Goal: Task Accomplishment & Management: Manage account settings

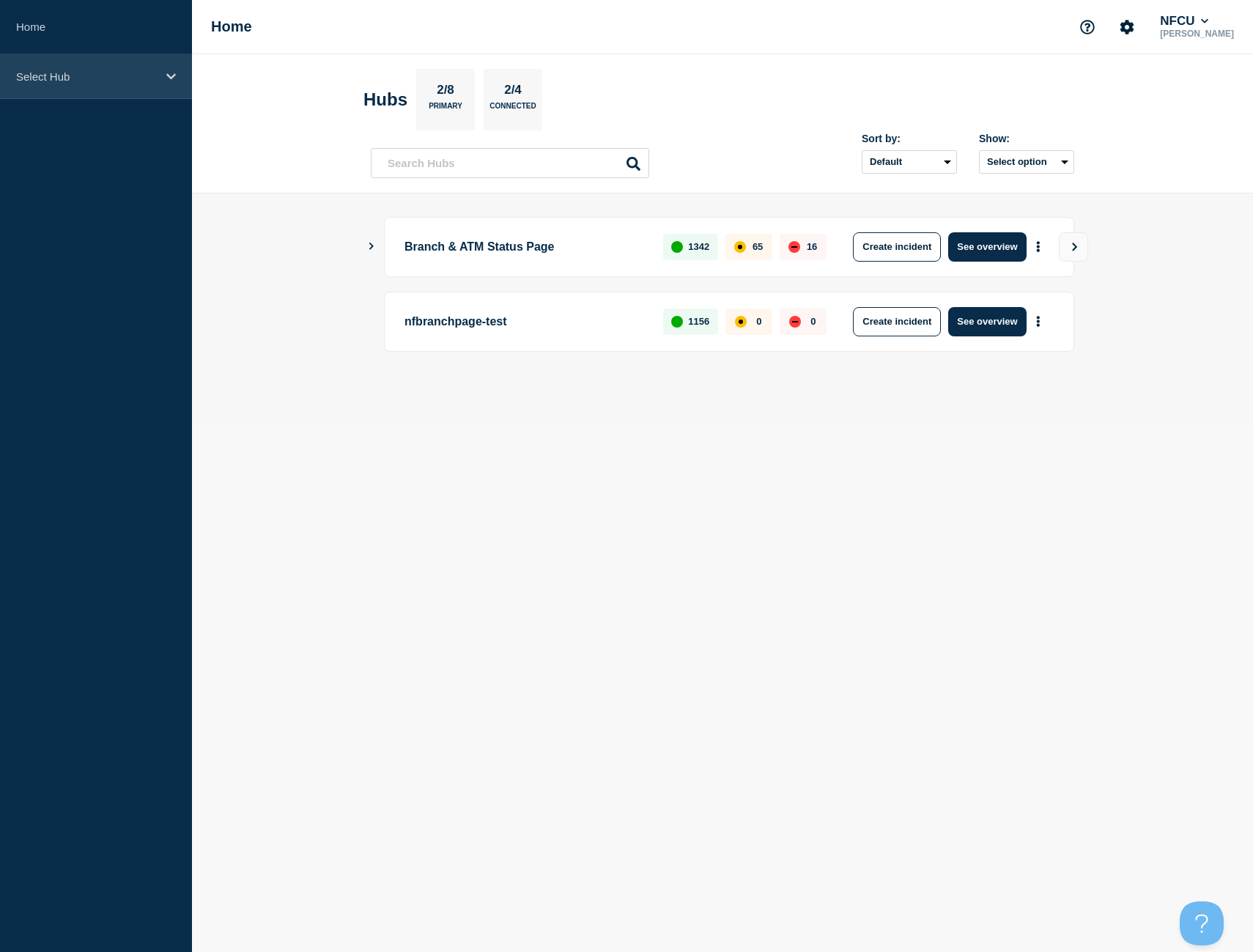
click at [165, 91] on div "Select Hub" at bounding box center [96, 76] width 192 height 45
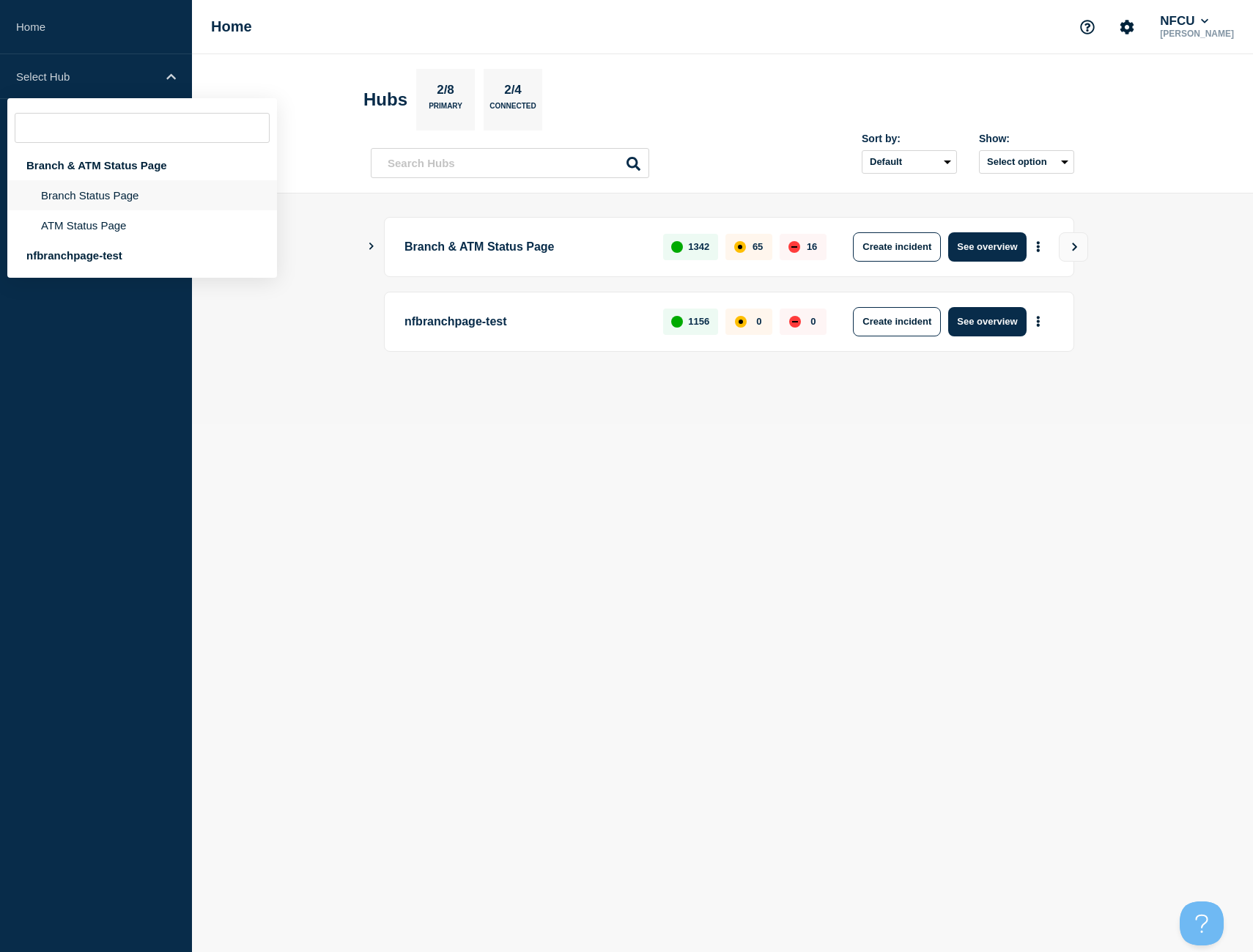
click at [134, 211] on li "Branch Status Page" at bounding box center [142, 225] width 270 height 30
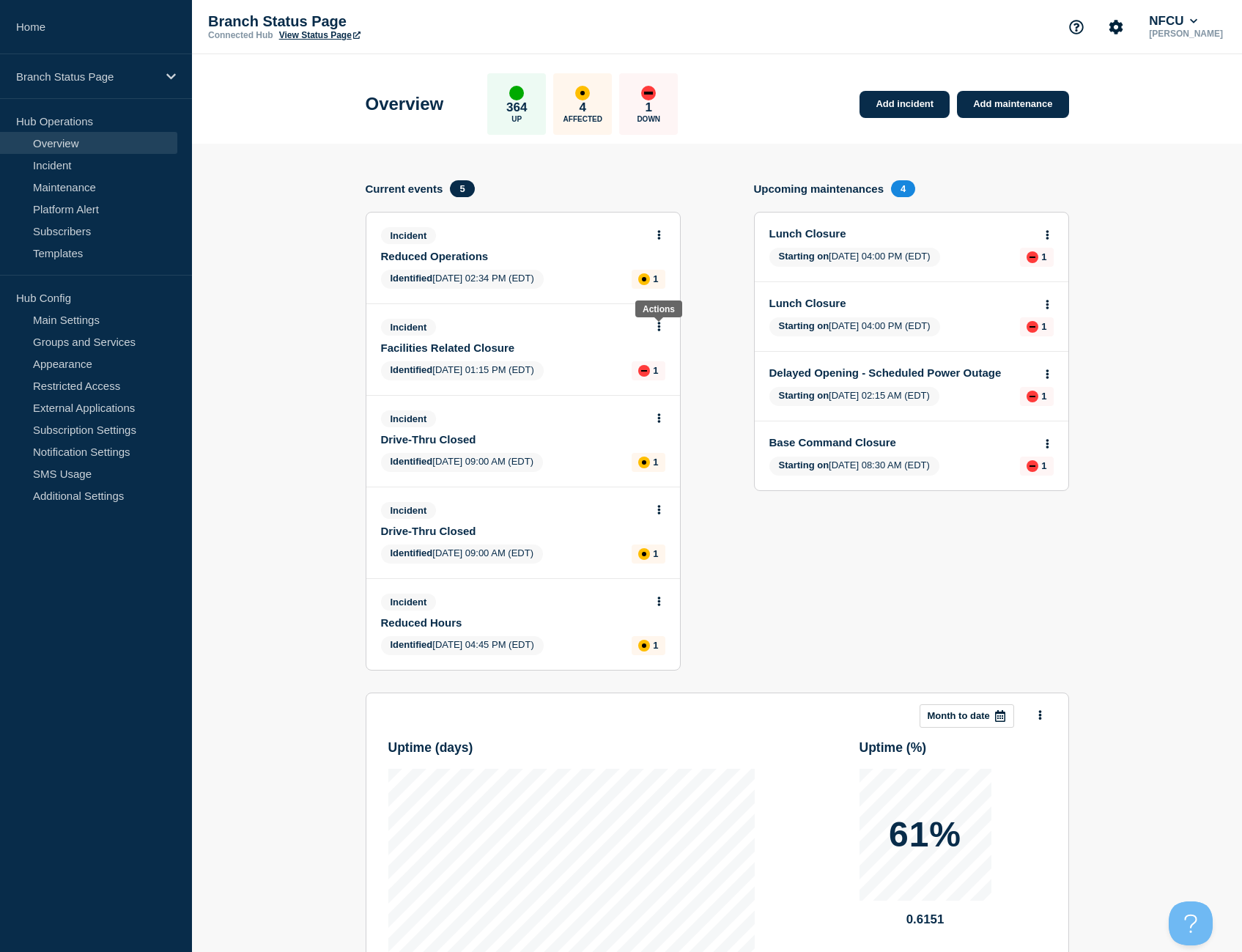
click at [663, 325] on button at bounding box center [658, 327] width 13 height 13
click at [661, 360] on link "View incident" at bounding box center [652, 362] width 60 height 12
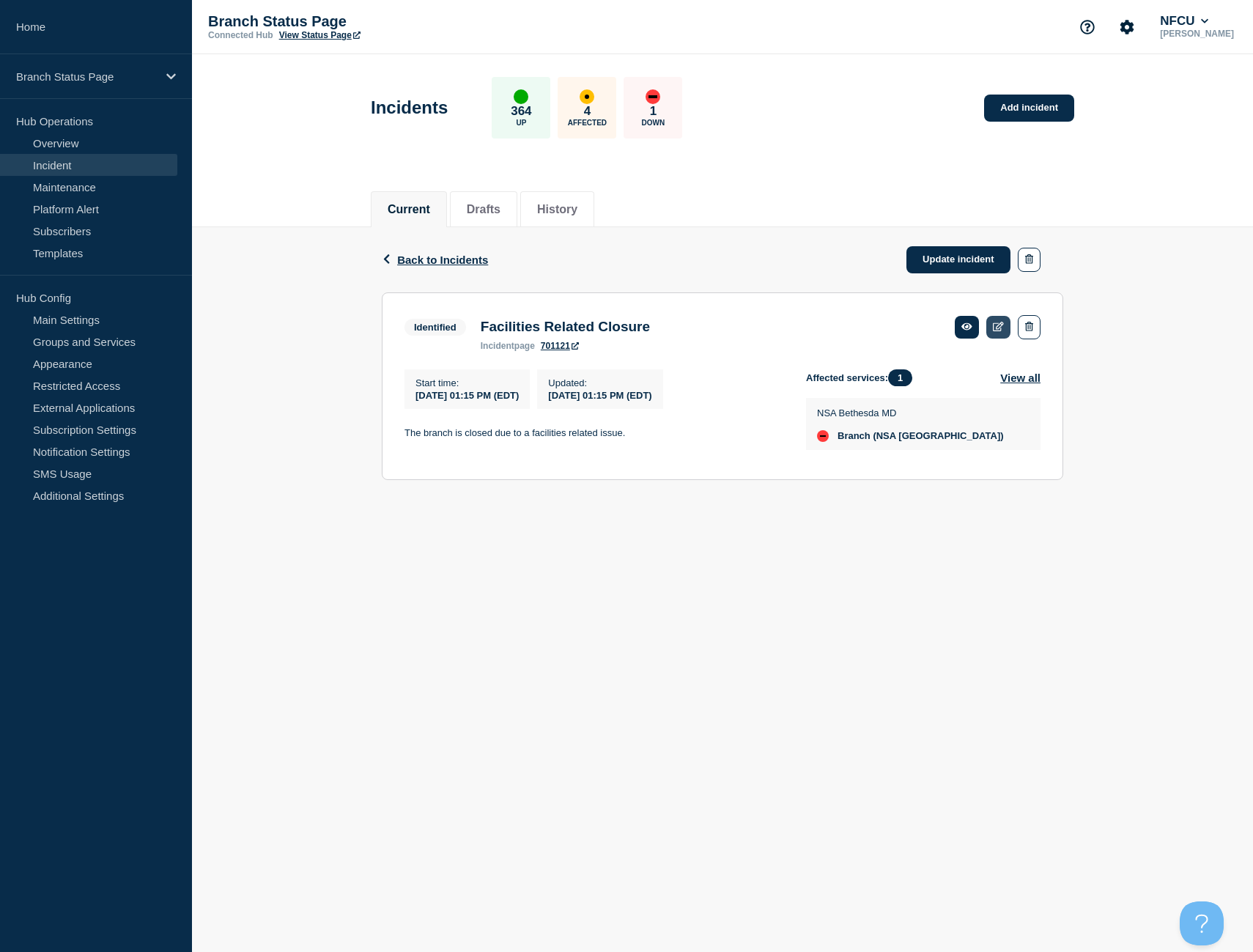
click at [999, 327] on icon at bounding box center [999, 326] width 11 height 9
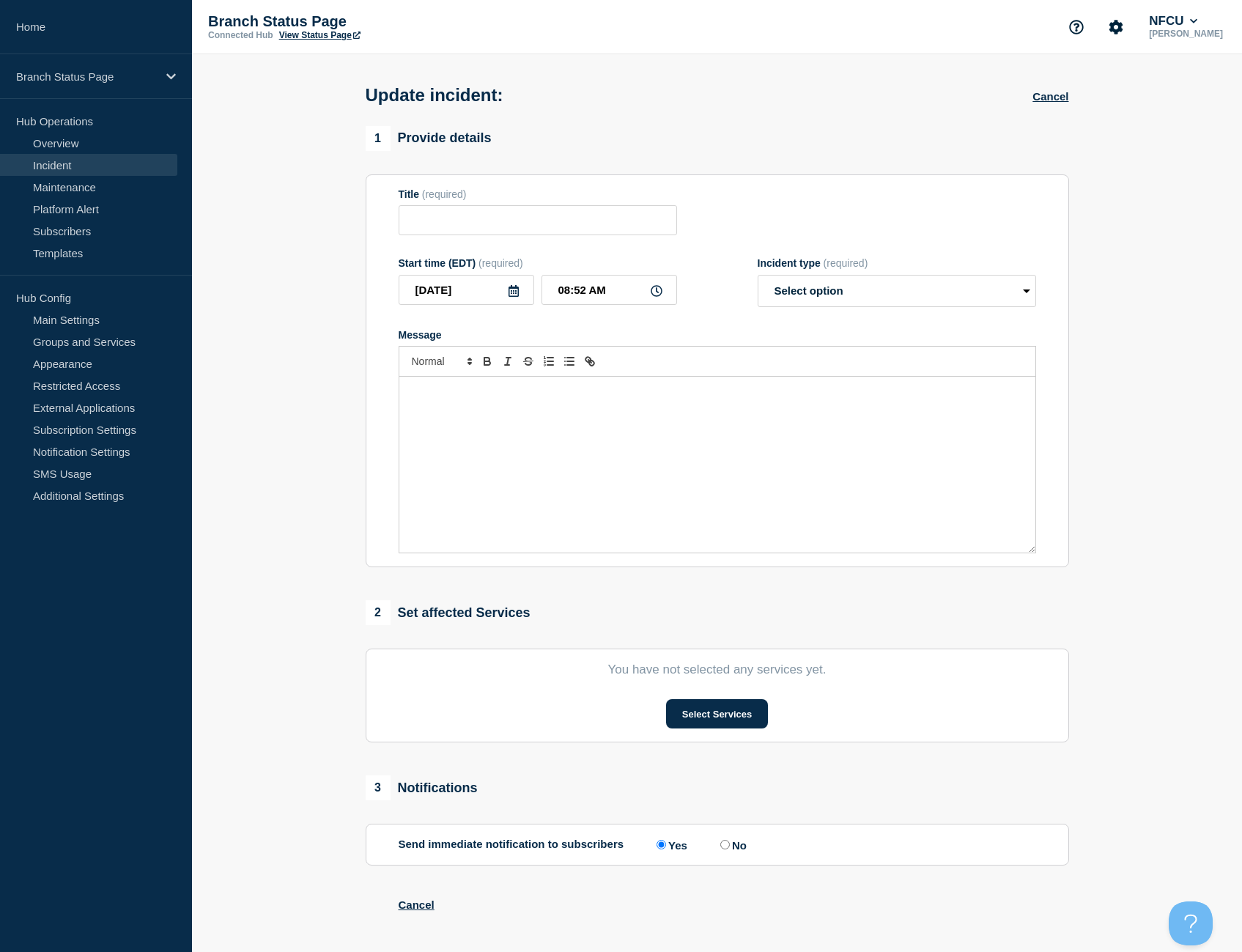
type input "Facilities Related Closure"
type input "[DATE]"
type input "01:15 PM"
select select "identified"
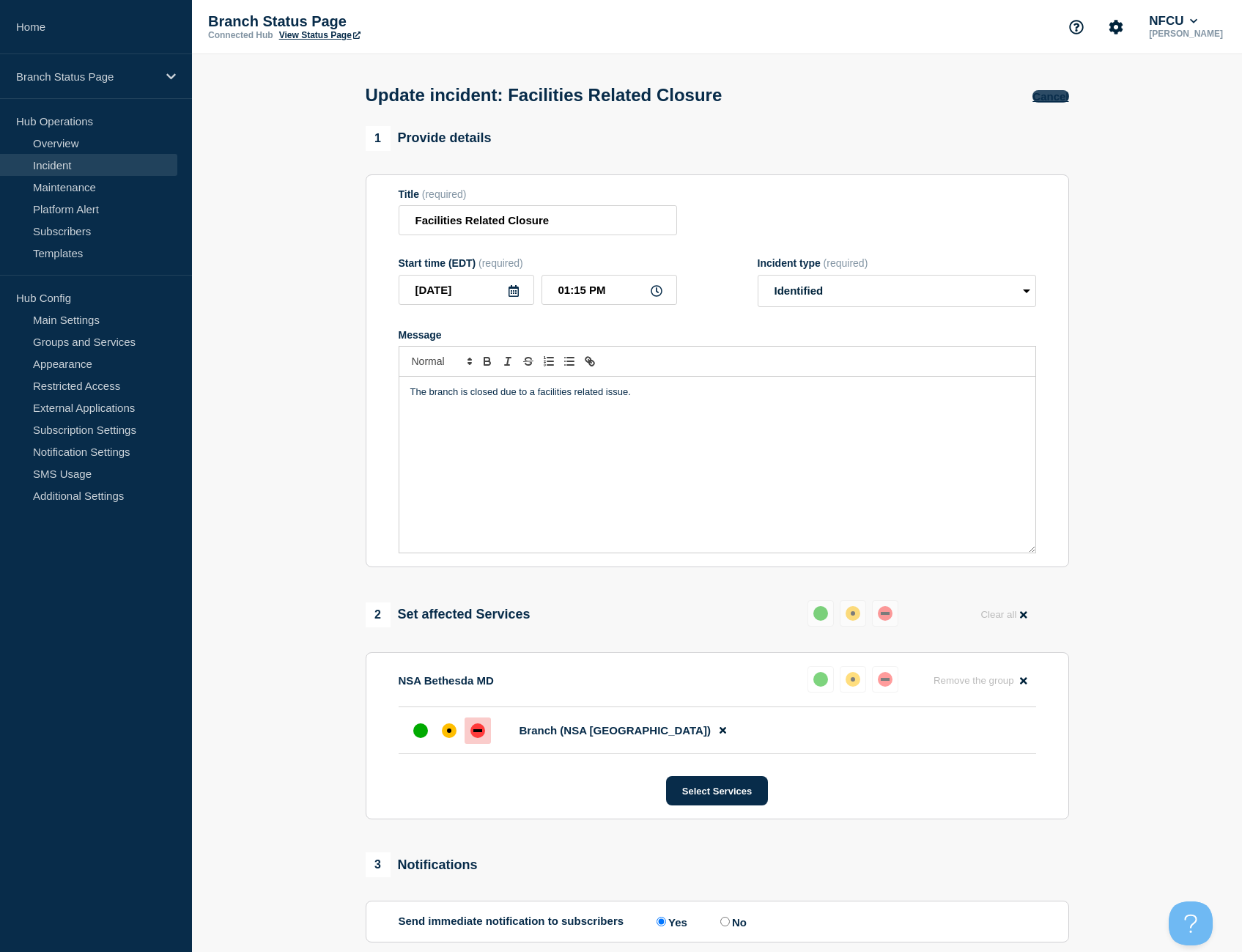
click at [1058, 94] on button "Cancel" at bounding box center [1050, 96] width 36 height 13
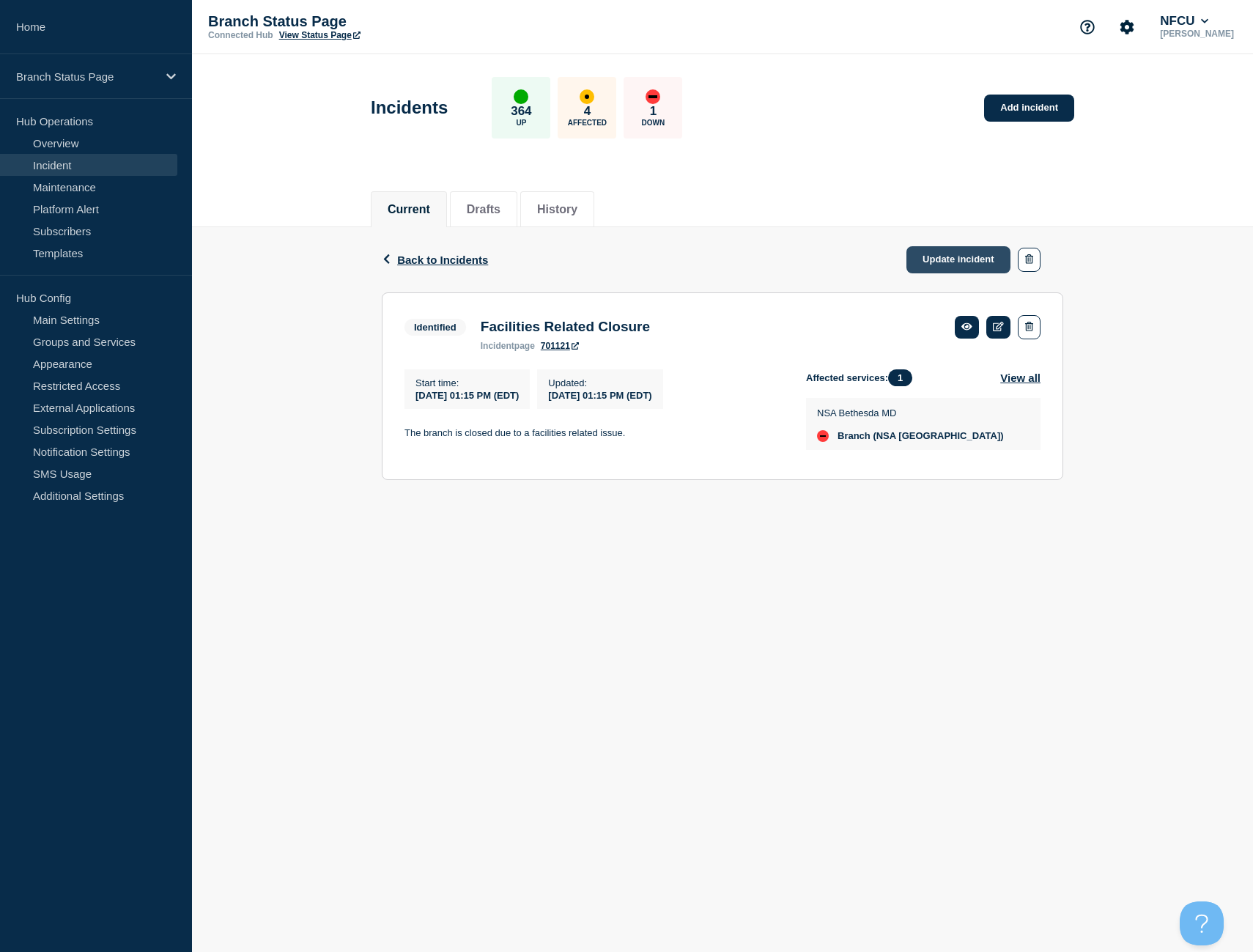
click at [949, 252] on link "Update incident" at bounding box center [959, 260] width 104 height 27
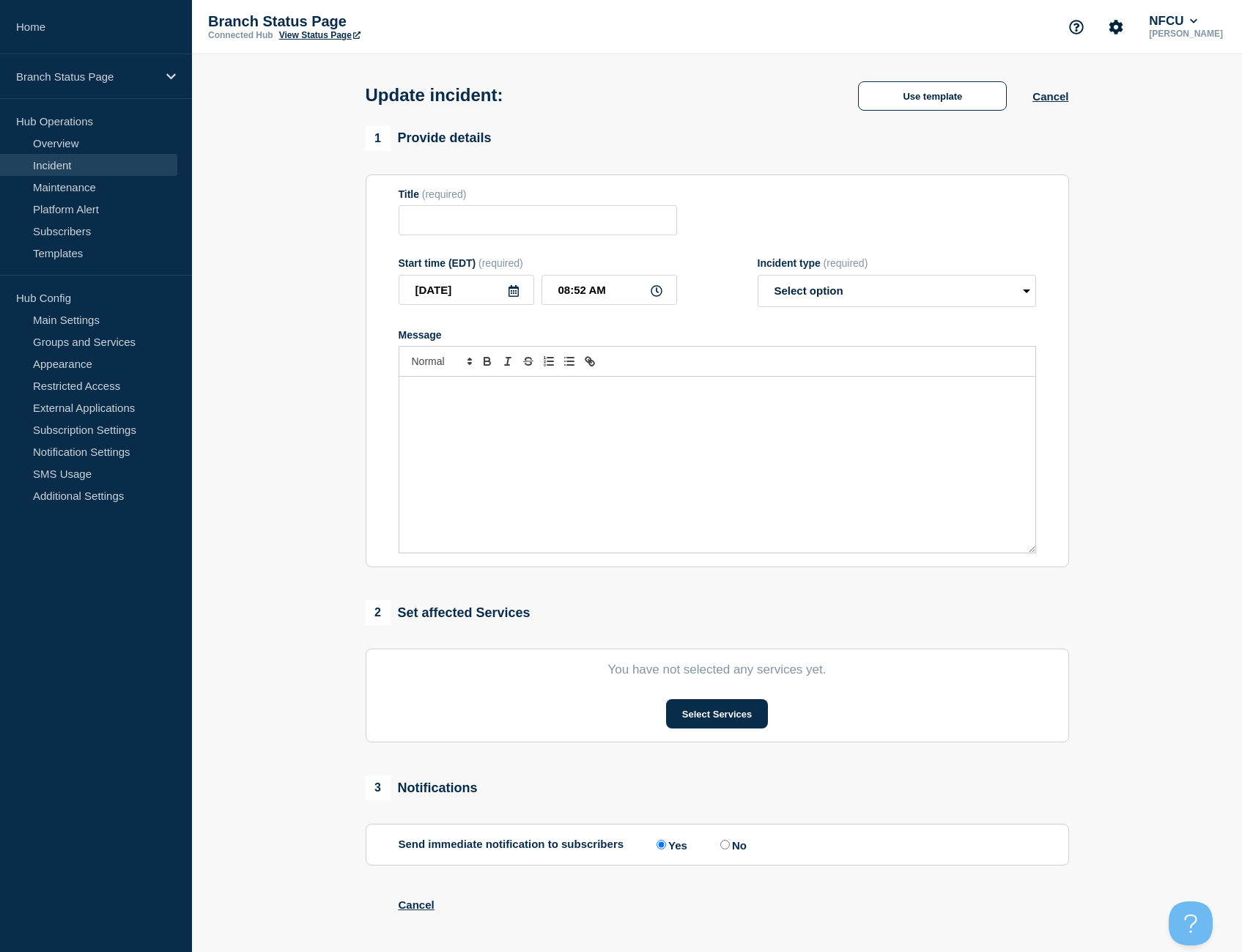
type input "Facilities Related Closure"
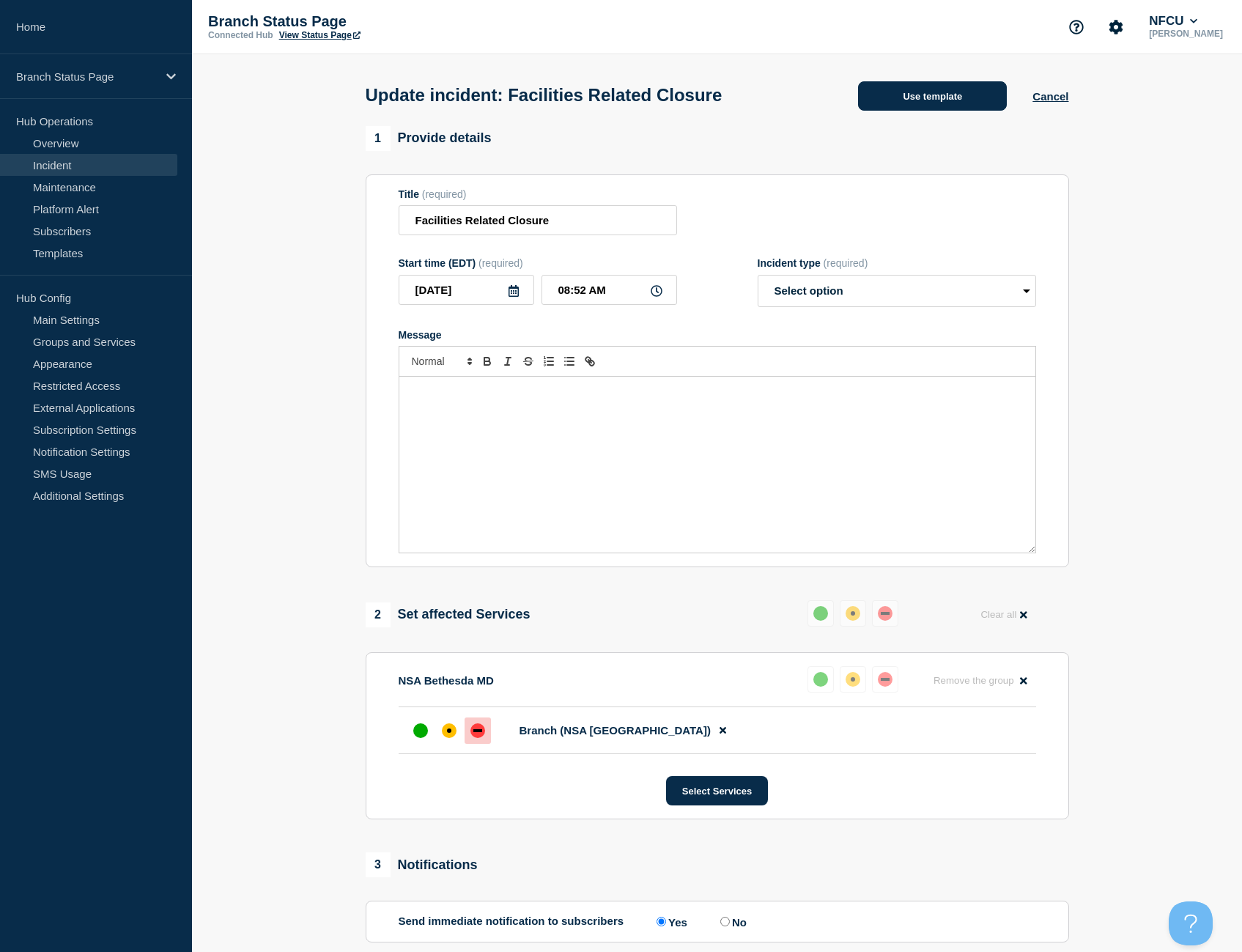
click at [959, 104] on button "Use template" at bounding box center [932, 96] width 149 height 29
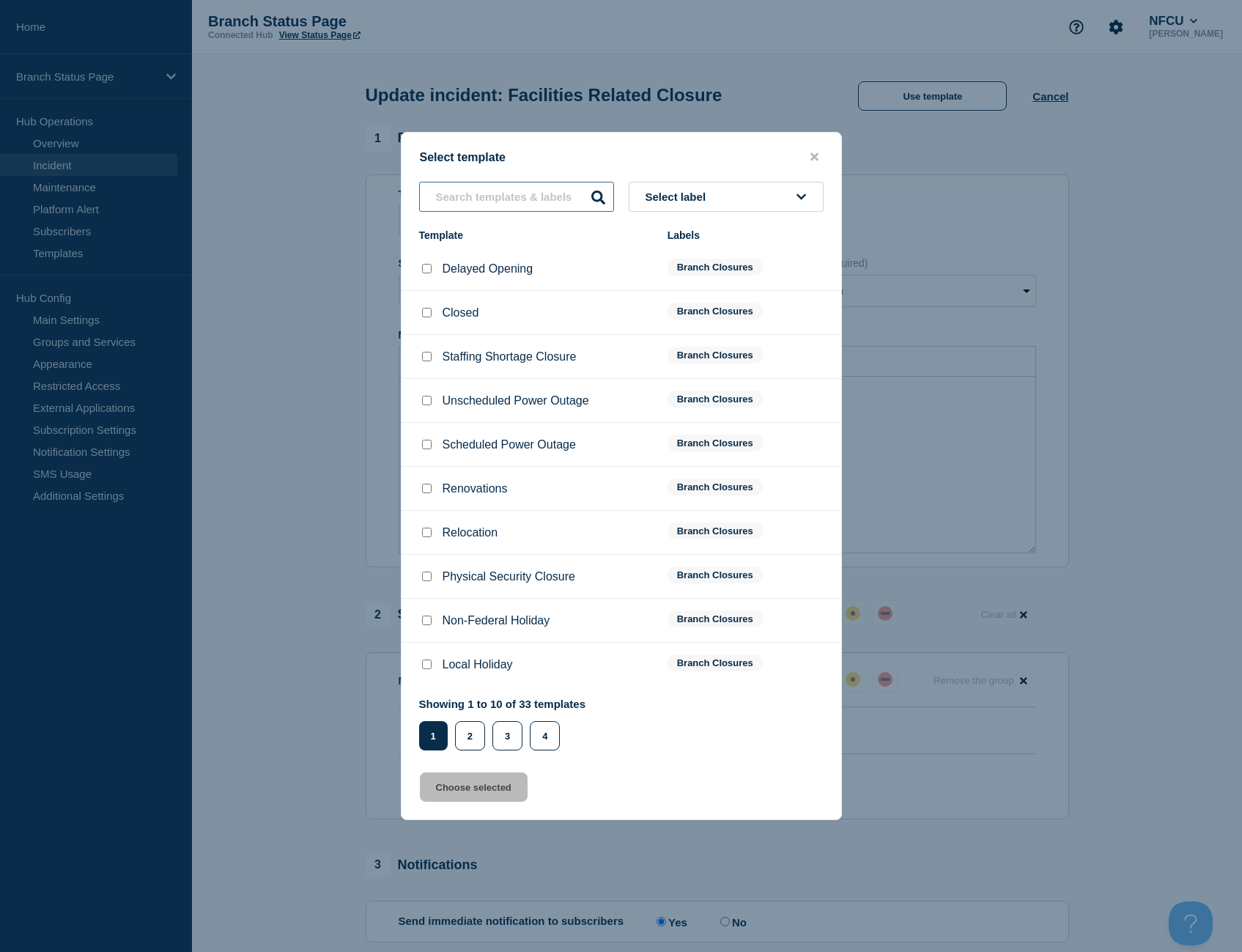
click at [487, 204] on input "text" at bounding box center [516, 196] width 195 height 30
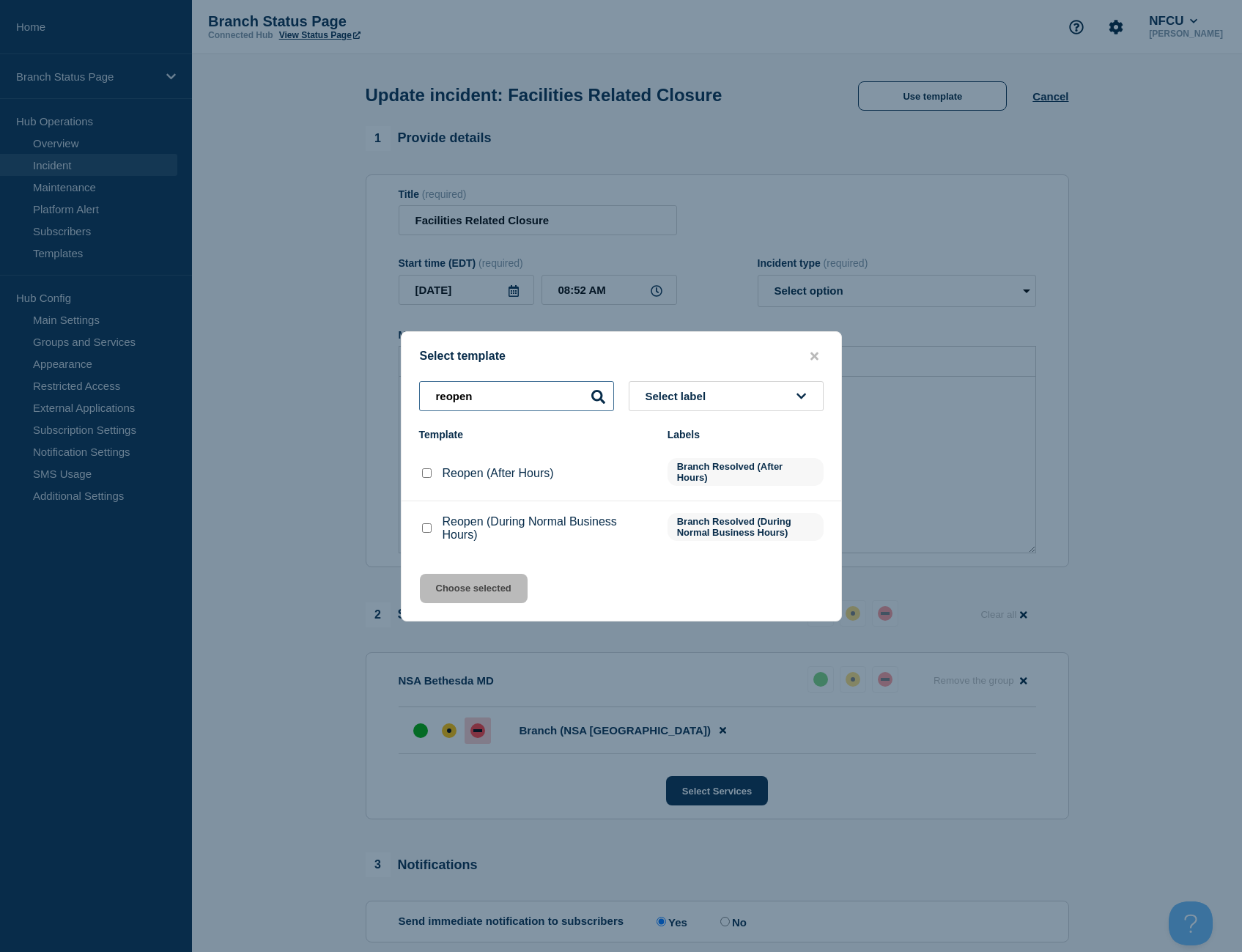
type input "reopen"
click at [424, 475] on input "Reopen (After Hours) checkbox" at bounding box center [426, 473] width 9 height 9
checkbox input "true"
click at [481, 581] on button "Choose selected" at bounding box center [473, 588] width 108 height 29
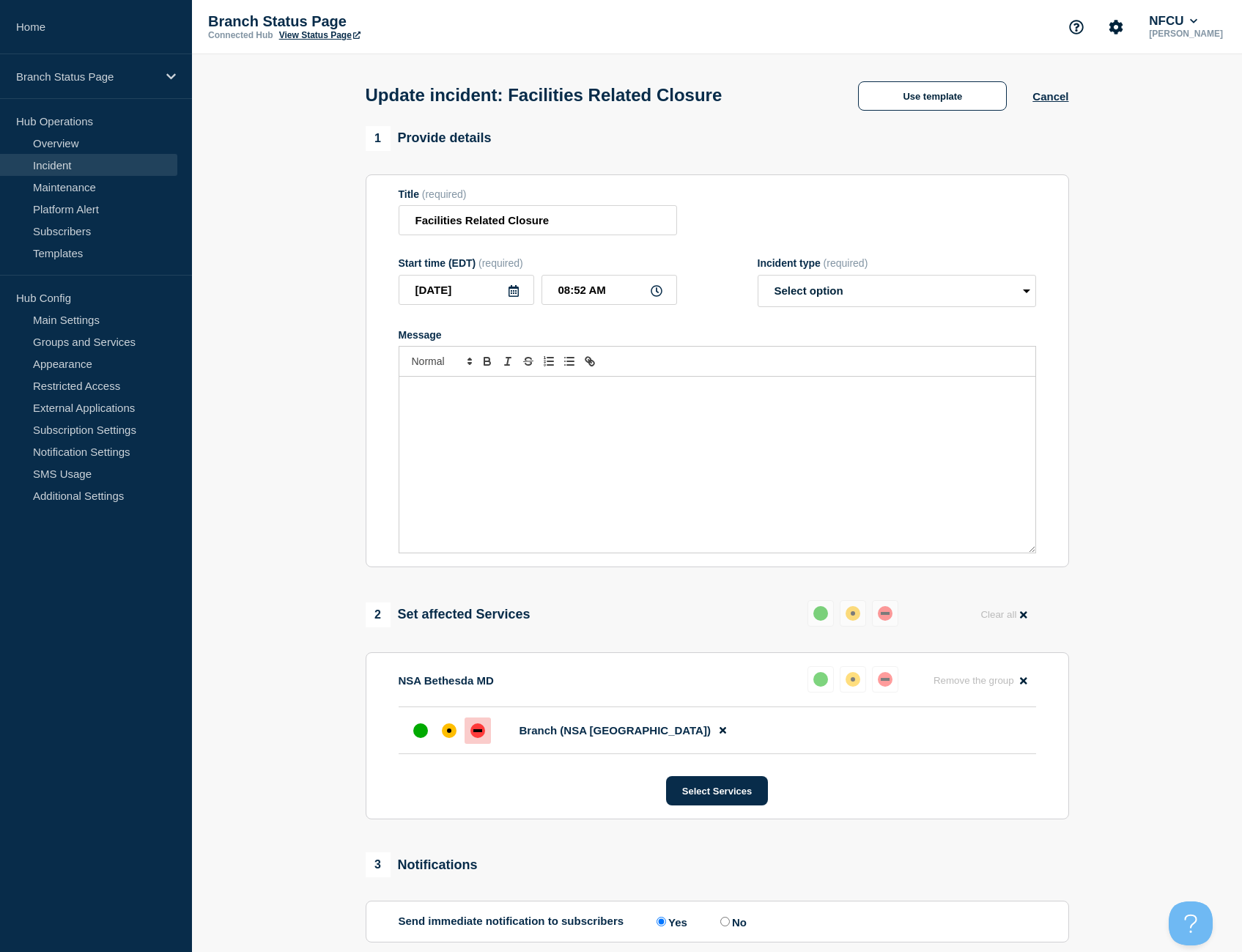
select select "resolved"
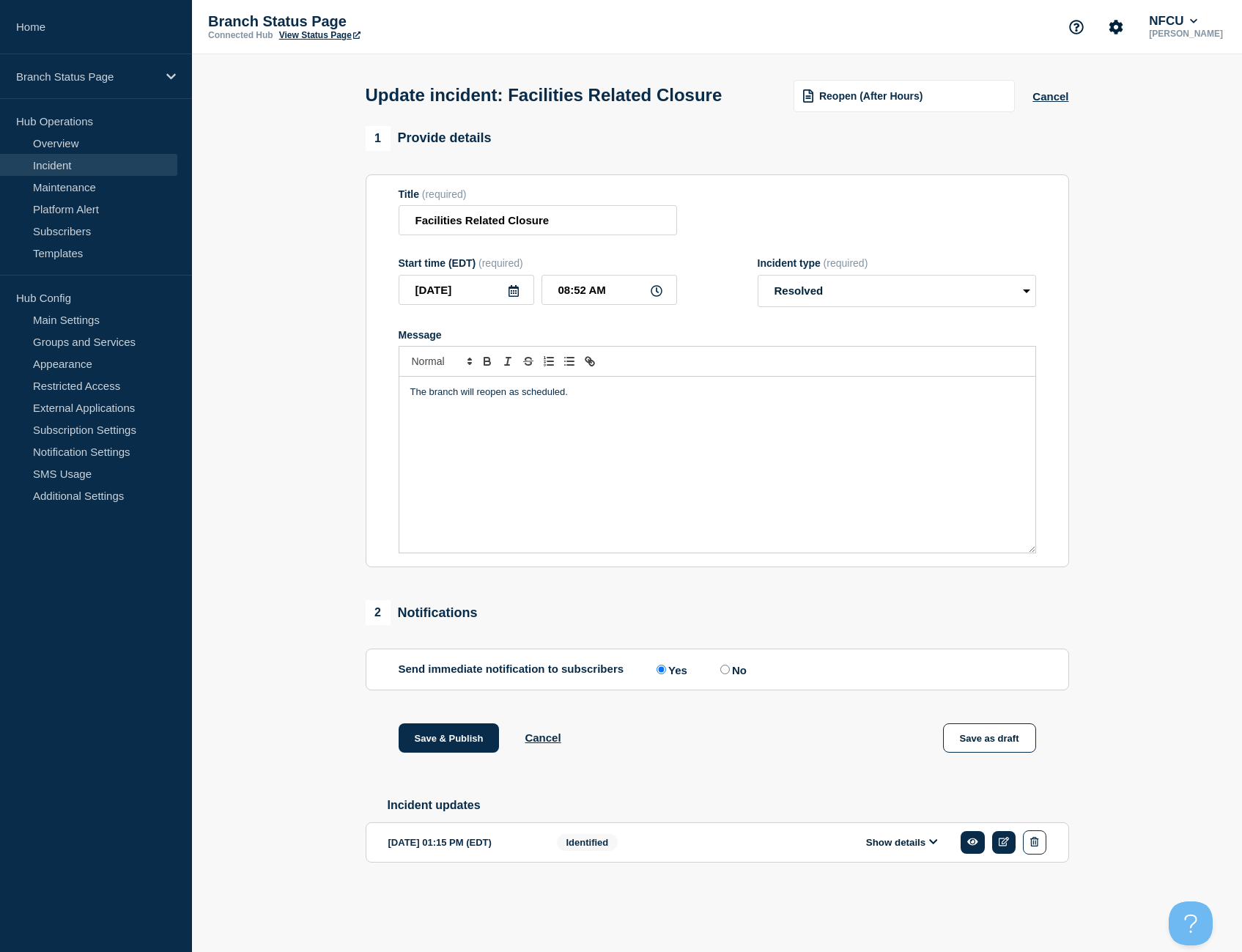
scroll to position [10, 0]
click at [461, 747] on button "Save & Publish" at bounding box center [449, 738] width 101 height 29
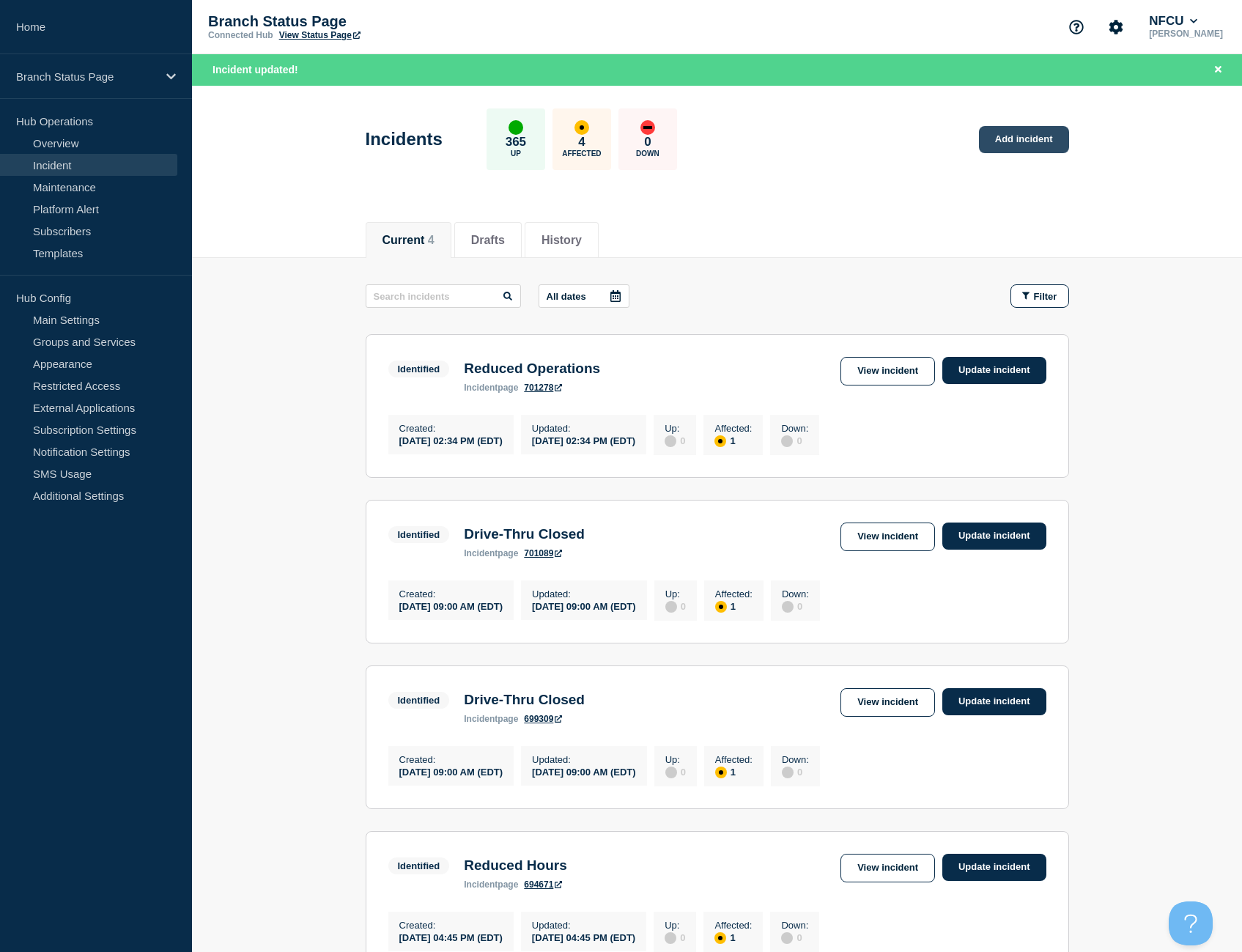
click at [1051, 135] on link "Add incident" at bounding box center [1023, 140] width 90 height 27
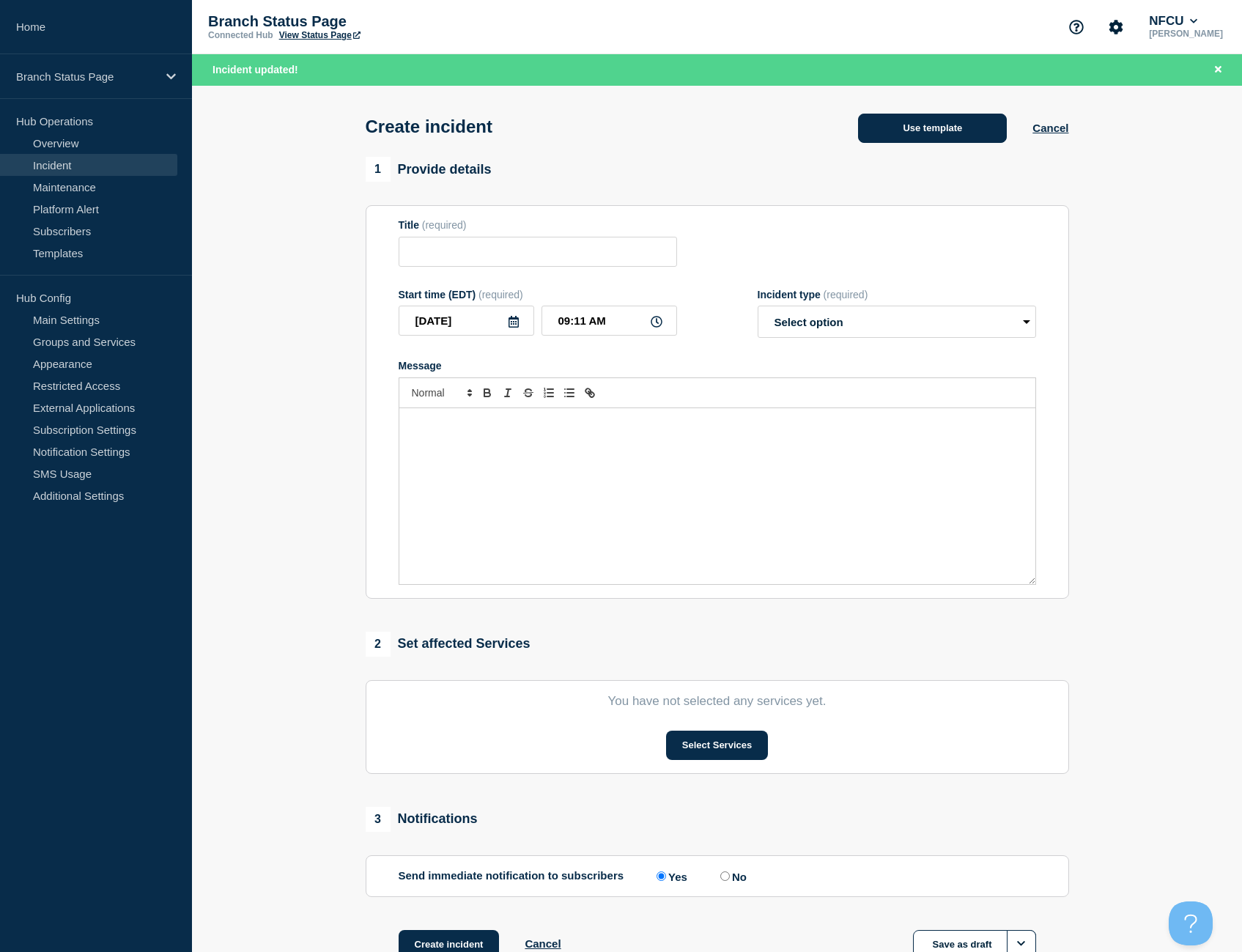
click at [934, 131] on button "Use template" at bounding box center [932, 128] width 149 height 29
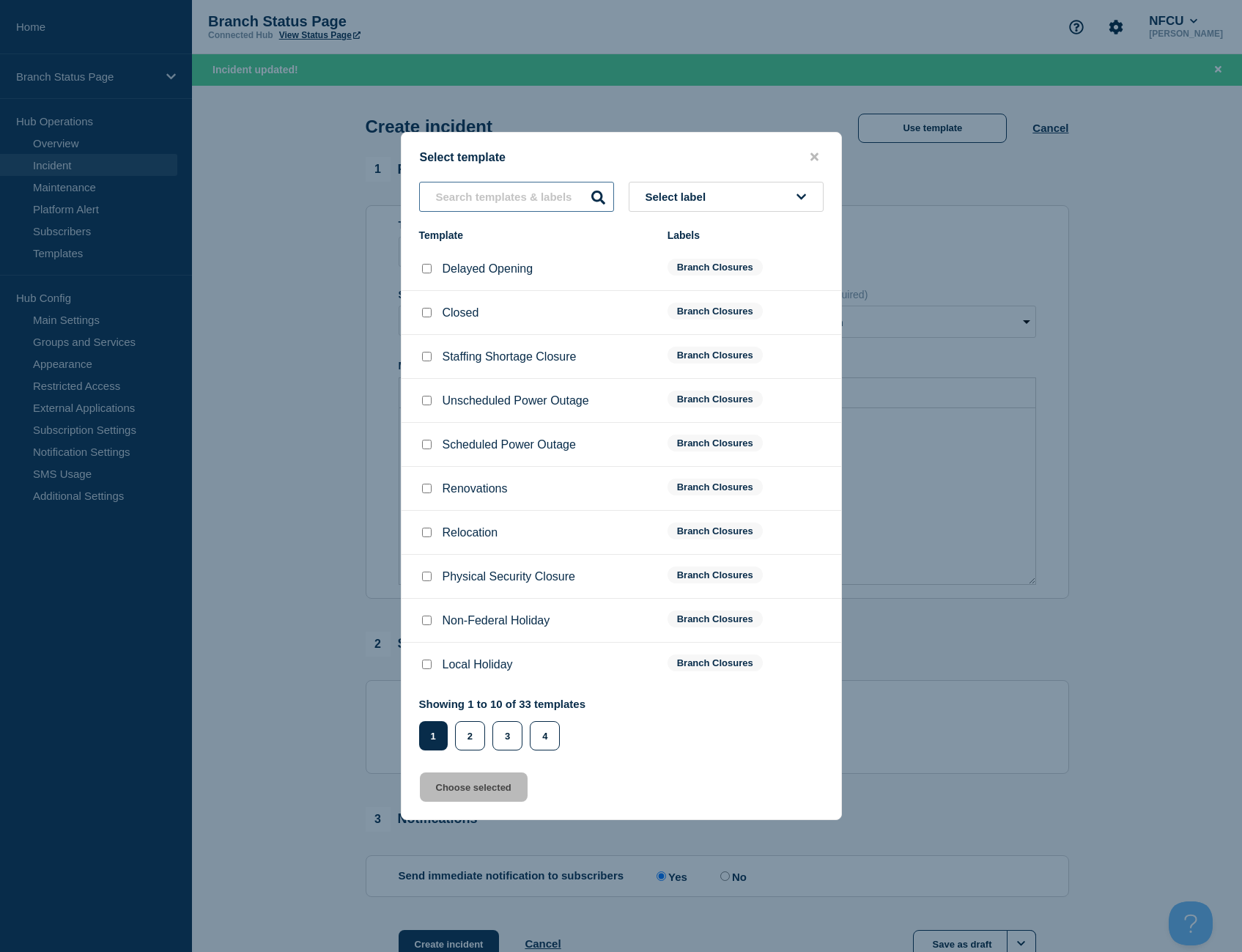
click at [470, 207] on input "text" at bounding box center [516, 196] width 195 height 30
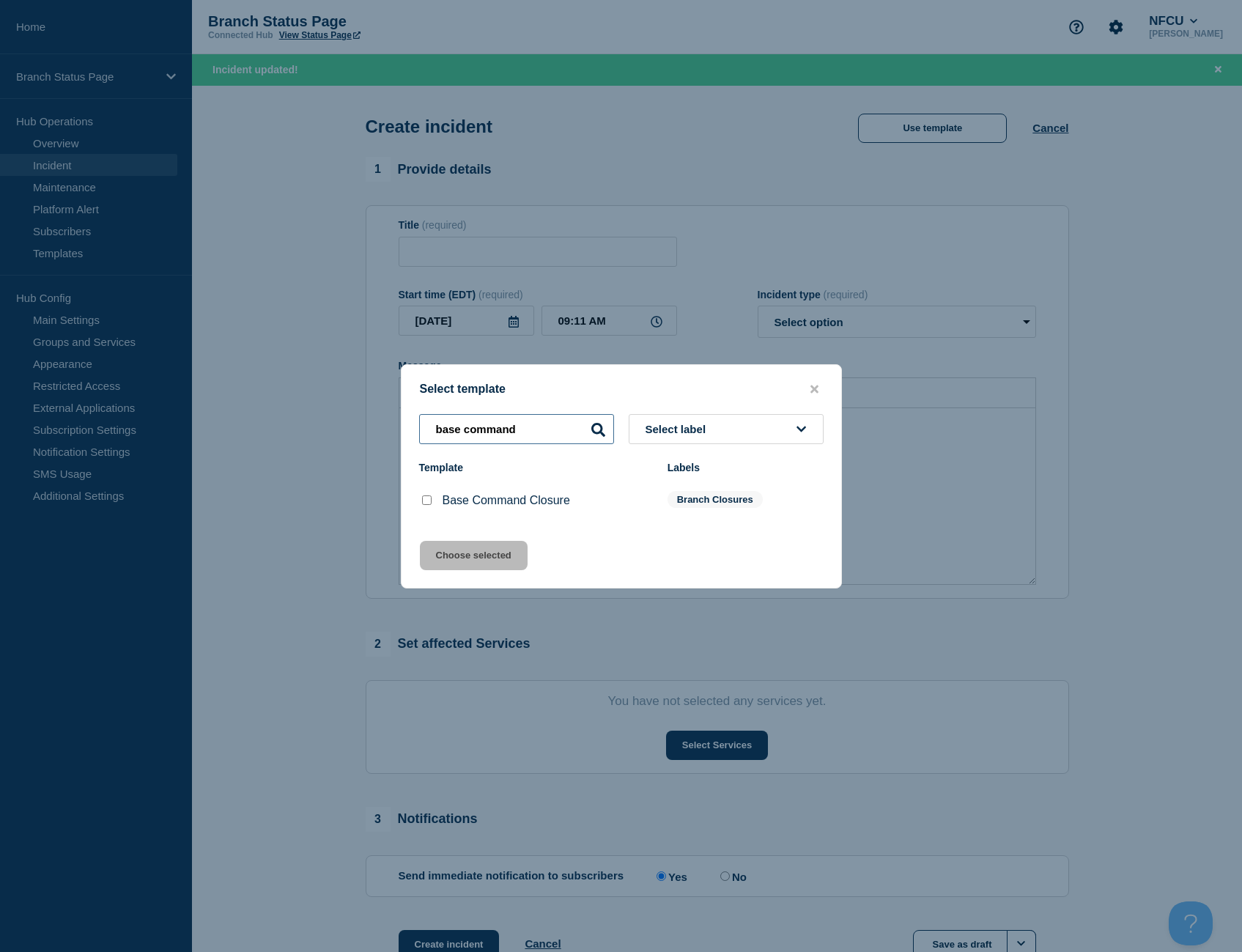
type input "base command"
click at [429, 501] on input "Base Command Closure checkbox" at bounding box center [426, 499] width 9 height 9
checkbox input "true"
click at [485, 562] on button "Choose selected" at bounding box center [473, 556] width 108 height 29
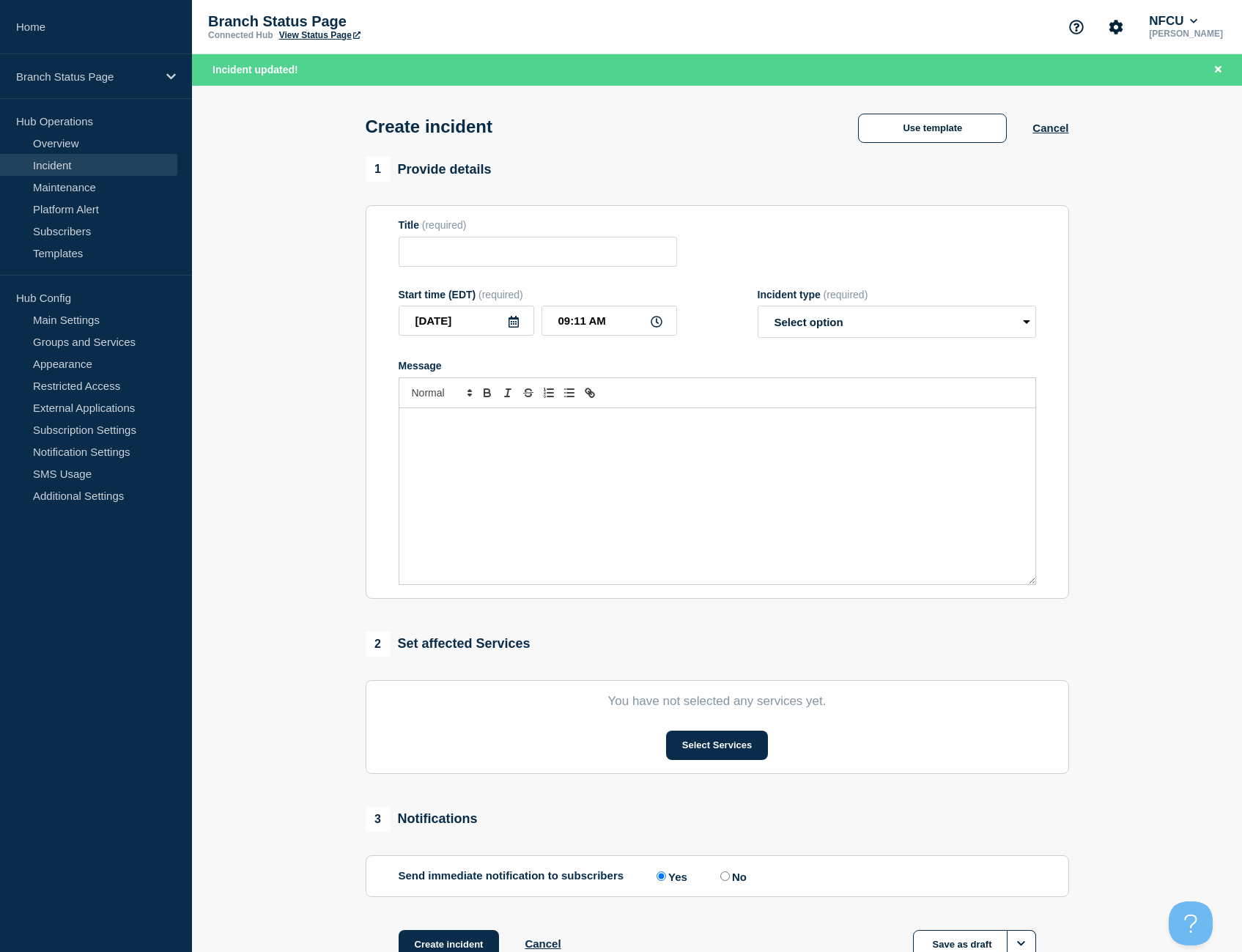
type input "Base Command Closure"
select select "identified"
click at [585, 323] on input "09:11 AM" at bounding box center [609, 320] width 135 height 30
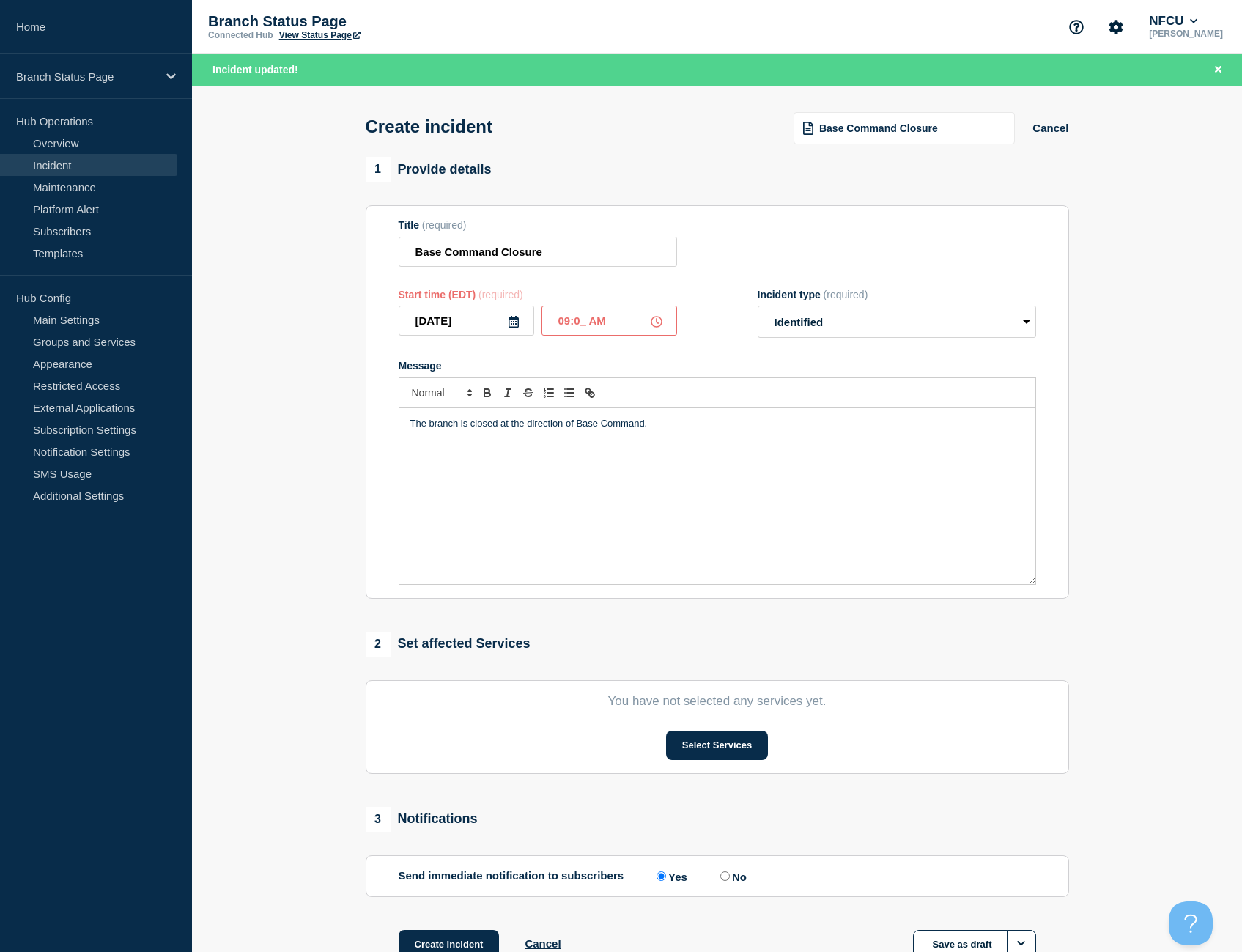
type input "09:03 AM"
click at [727, 741] on button "Select Services" at bounding box center [716, 745] width 102 height 29
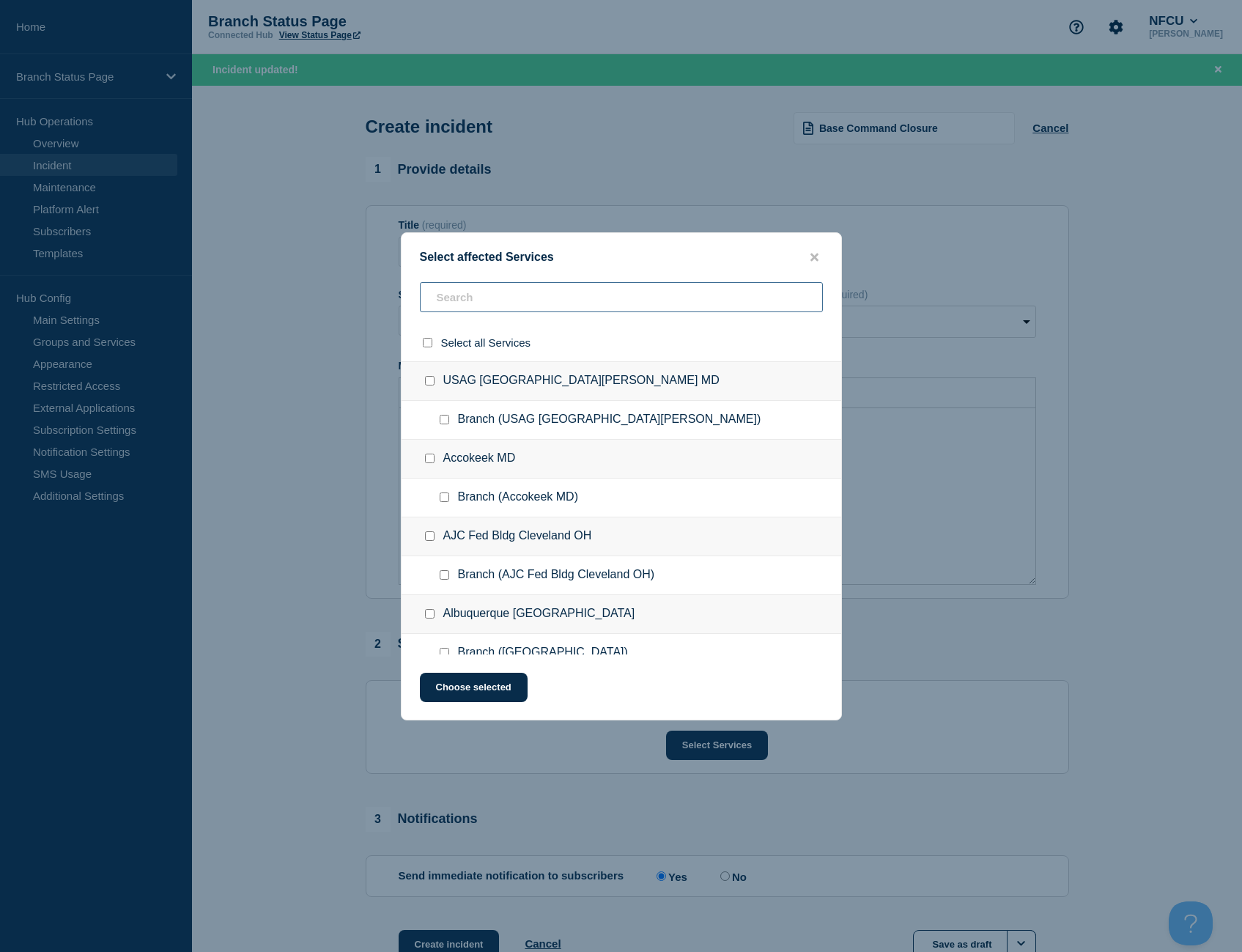
click at [495, 306] on input "text" at bounding box center [621, 296] width 403 height 30
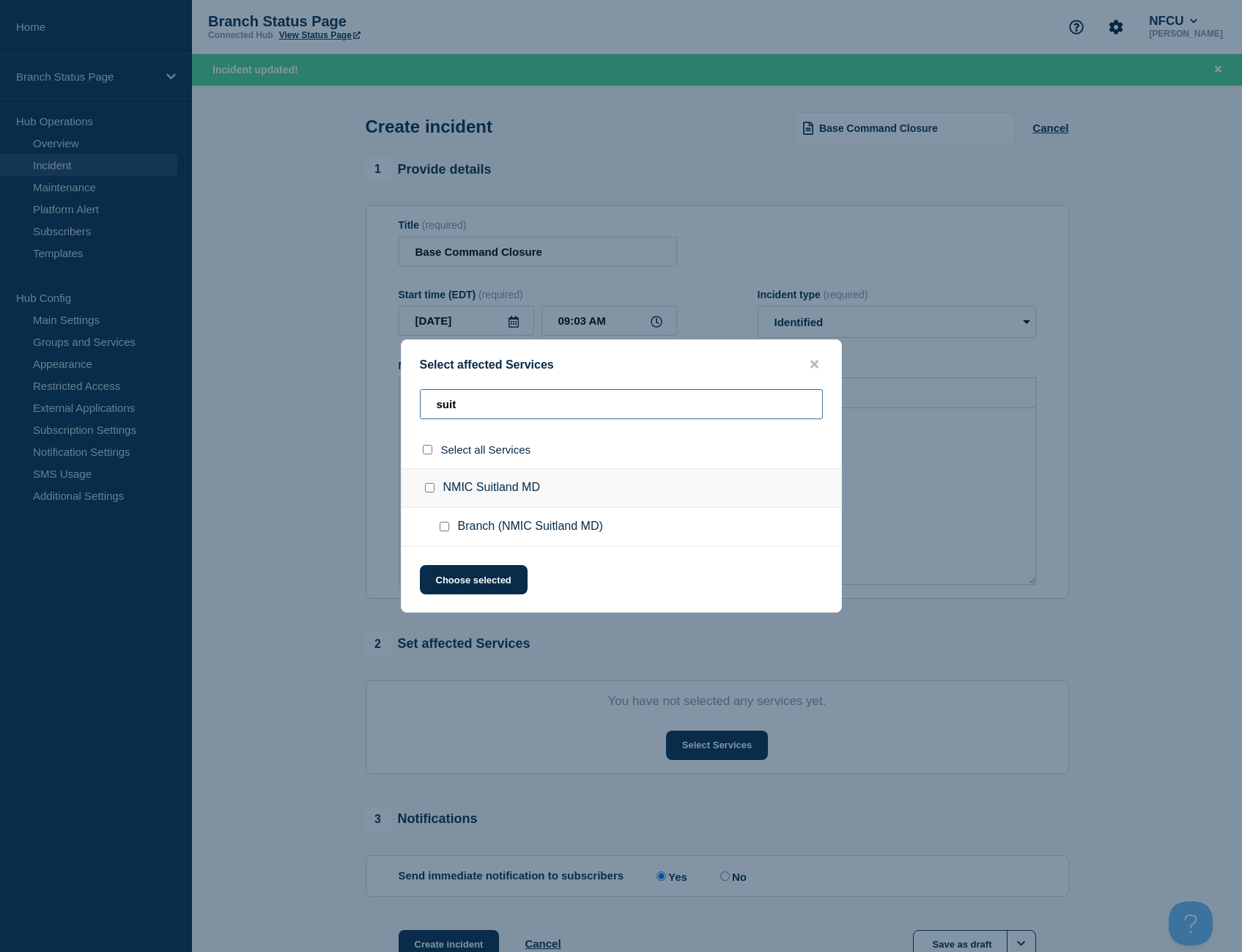
type input "suit"
click at [444, 526] on input "Branch (NMIC Suitland MD) checkbox" at bounding box center [443, 526] width 9 height 9
checkbox input "true"
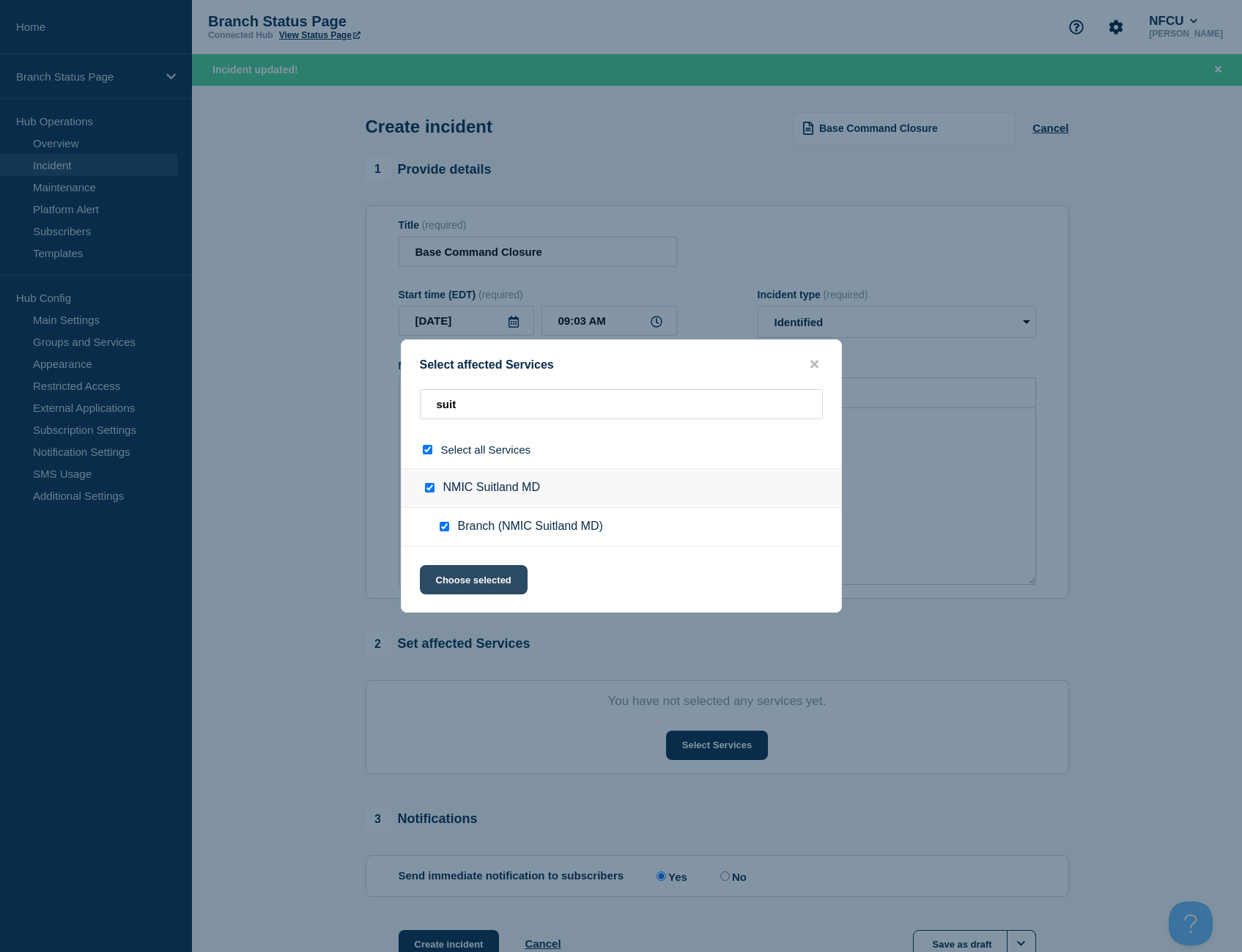
click at [495, 577] on button "Choose selected" at bounding box center [473, 580] width 108 height 29
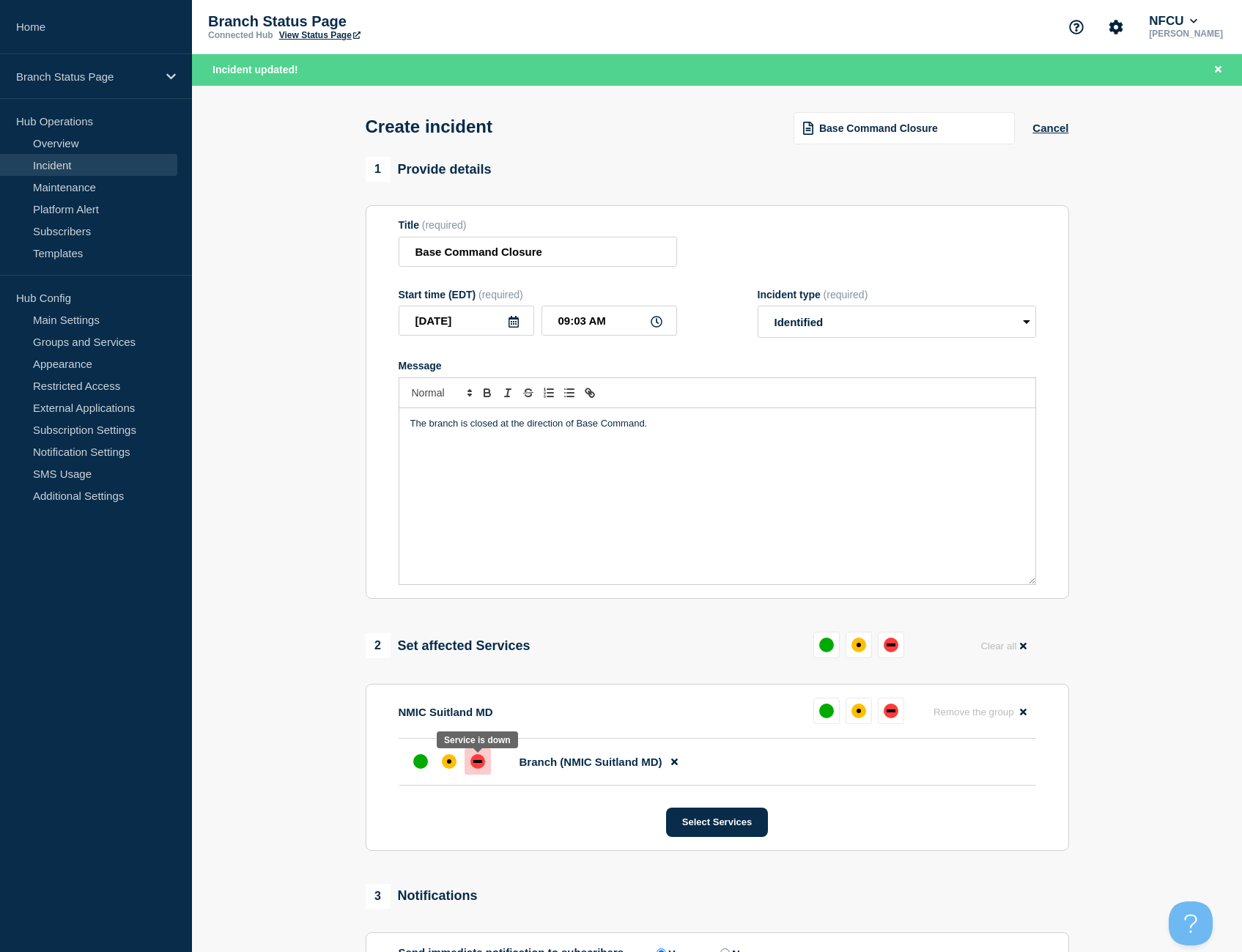
click at [470, 762] on div at bounding box center [478, 761] width 27 height 27
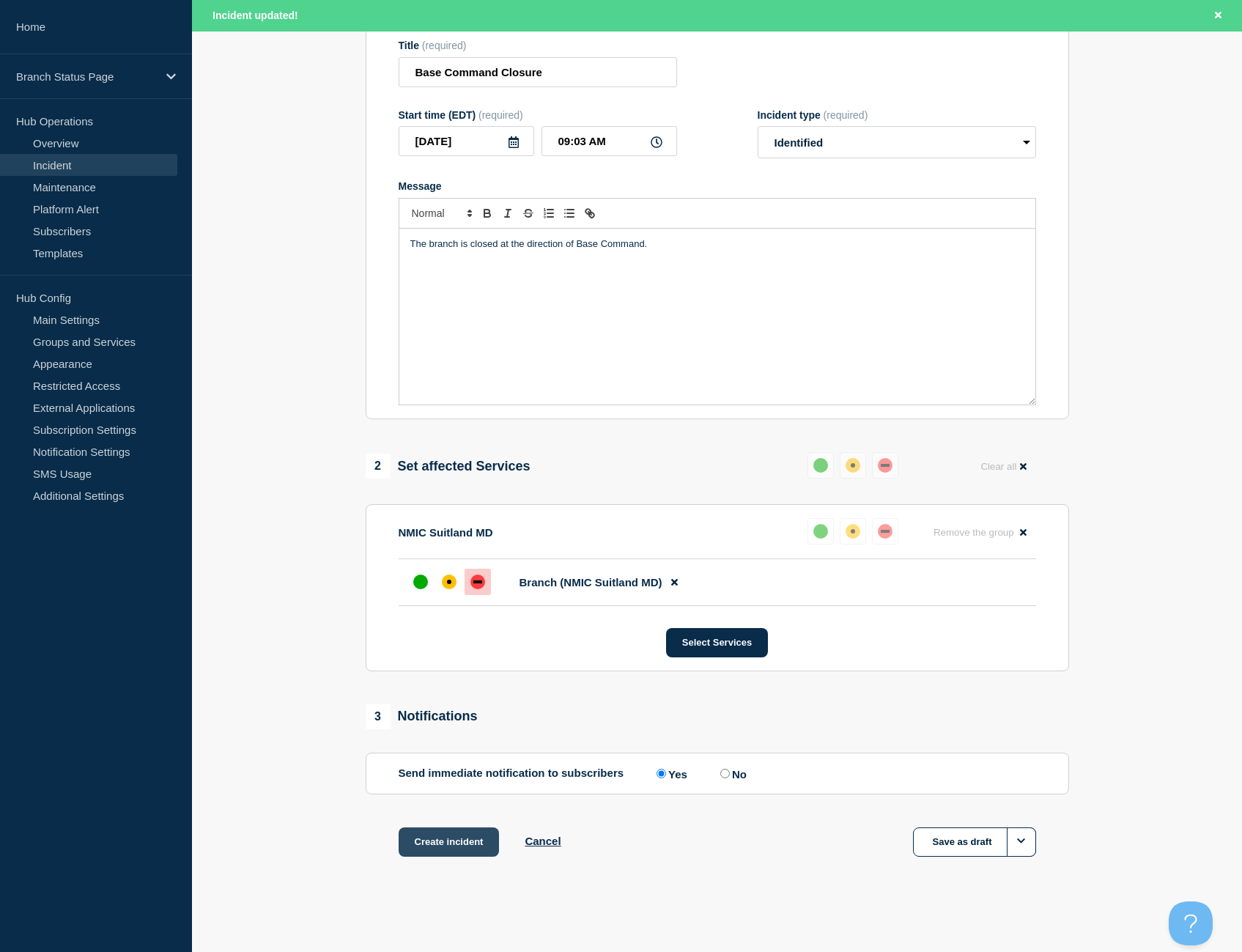
click at [442, 844] on button "Create incident" at bounding box center [449, 842] width 101 height 29
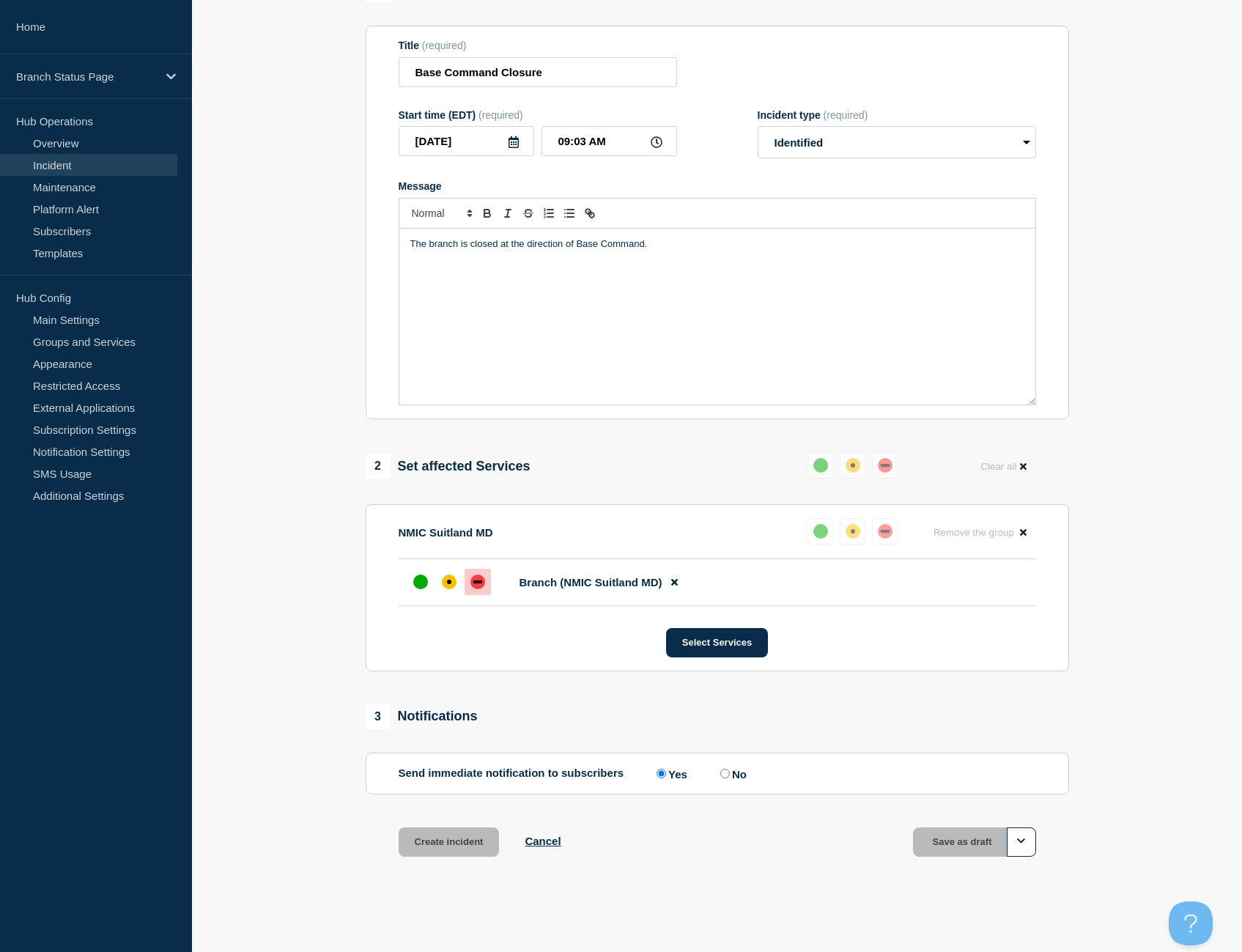
scroll to position [152, 0]
